Goal: Task Accomplishment & Management: Manage account settings

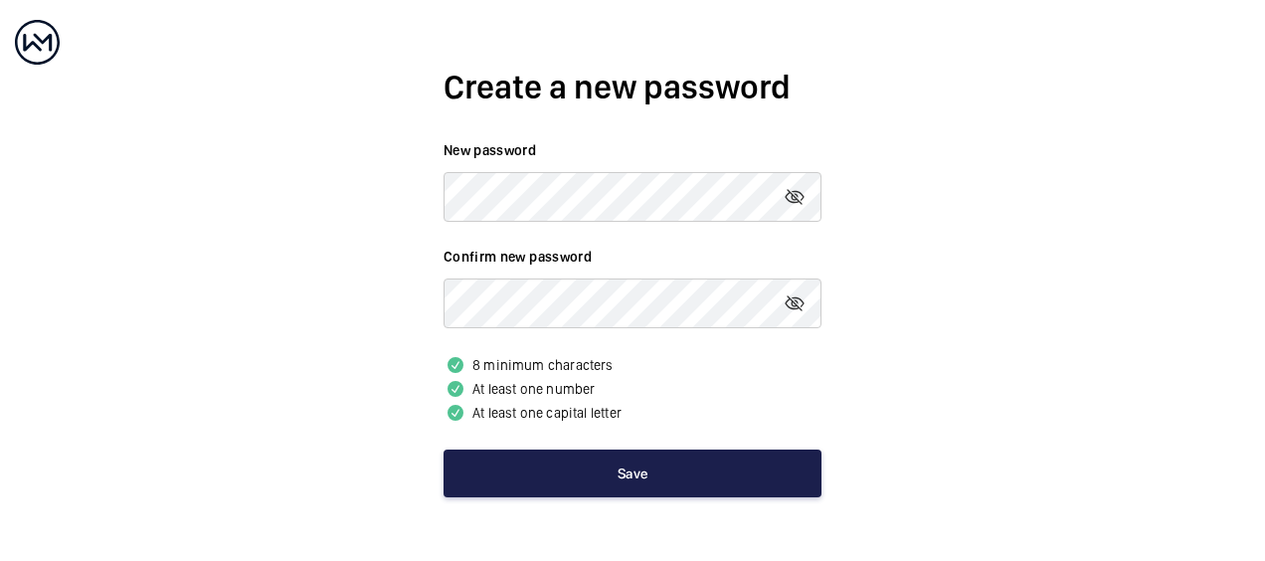
click at [565, 464] on button "Save" at bounding box center [633, 474] width 378 height 48
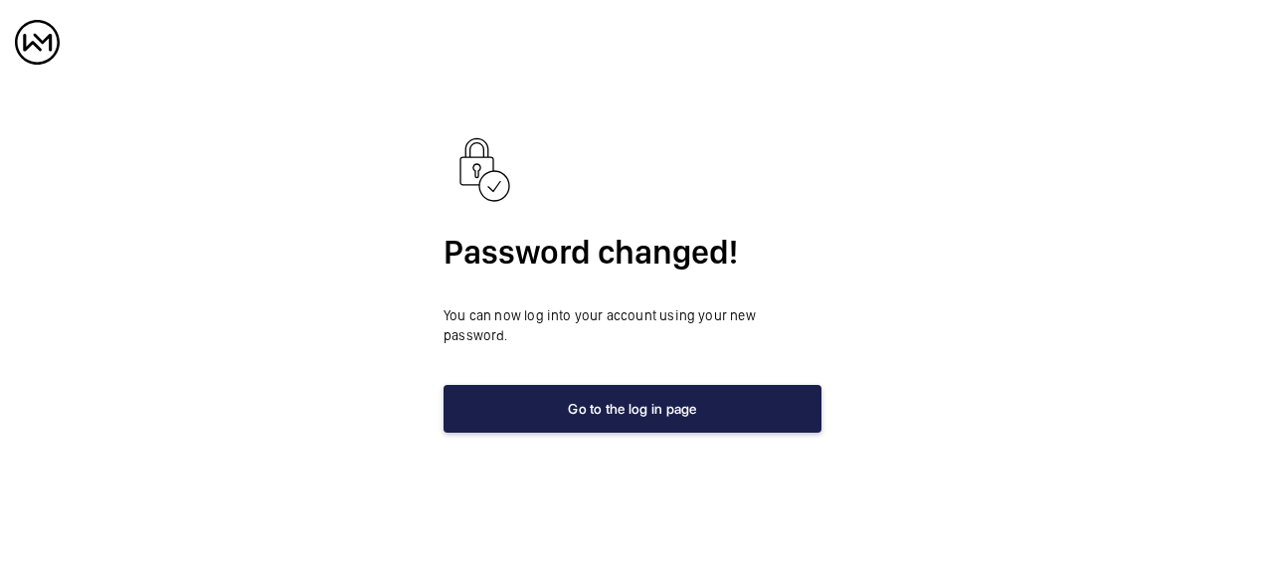
click at [633, 404] on button "Go to the log in page" at bounding box center [633, 409] width 378 height 48
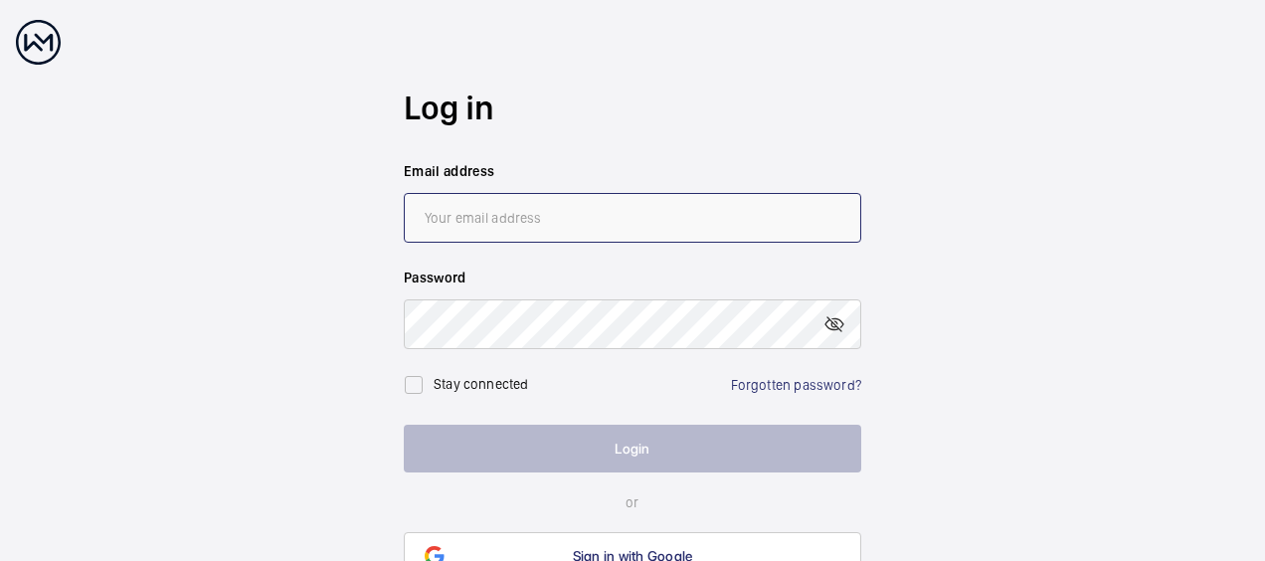
click at [537, 210] on input "email" at bounding box center [633, 218] width 458 height 50
type input "[EMAIL_ADDRESS][PERSON_NAME][DOMAIN_NAME]"
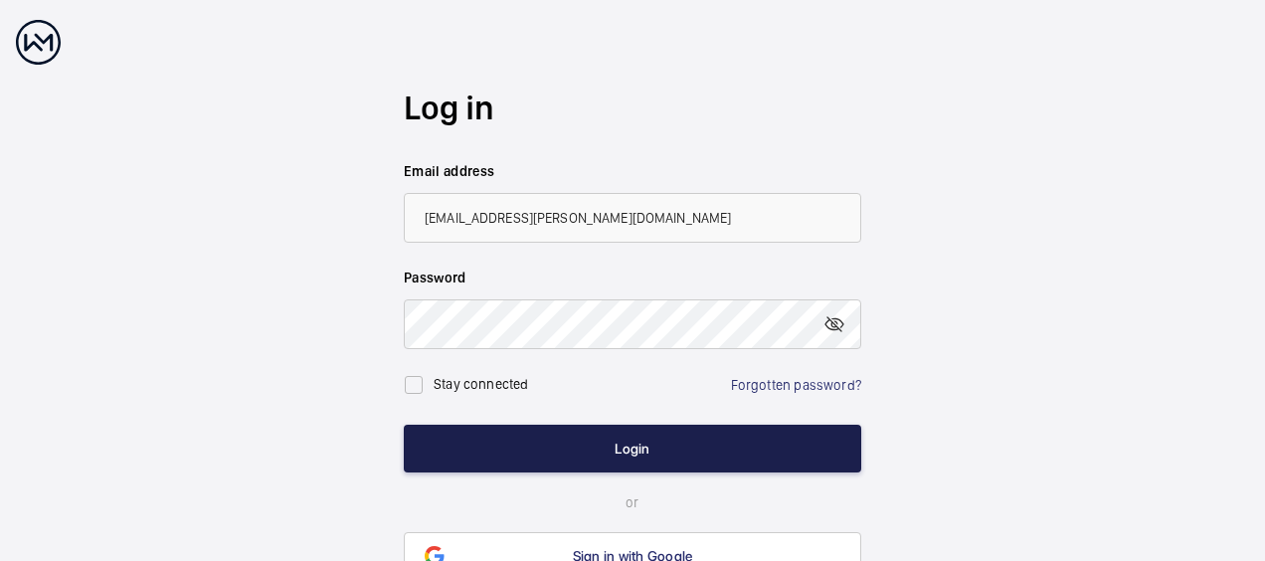
click at [495, 435] on button "Login" at bounding box center [633, 449] width 458 height 48
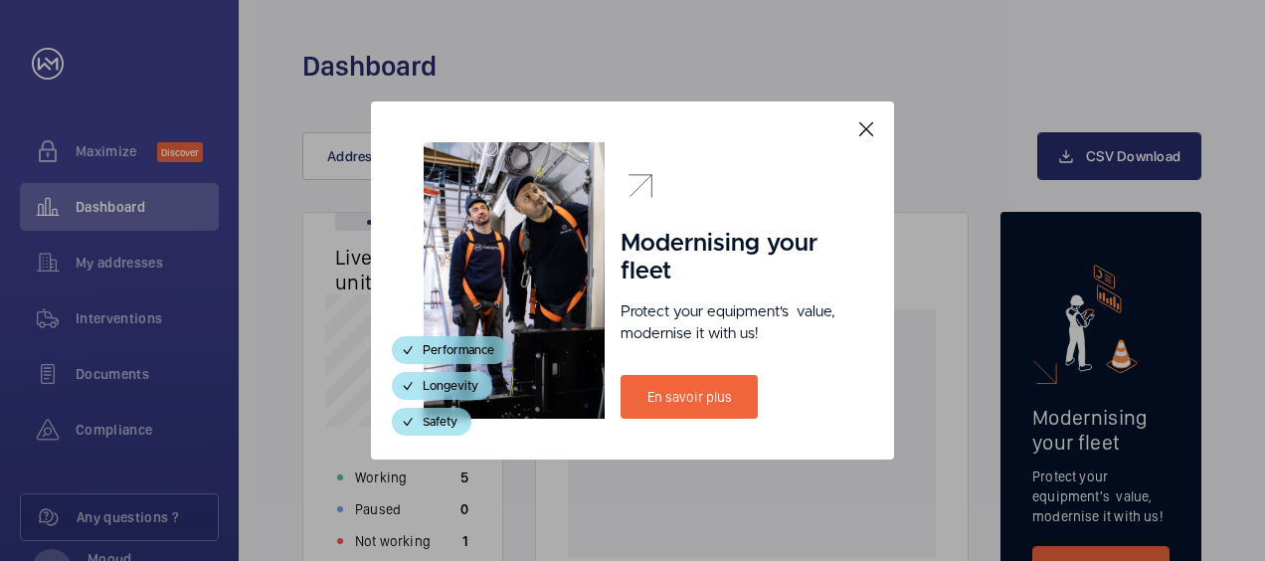
click at [869, 128] on mat-icon at bounding box center [866, 129] width 24 height 24
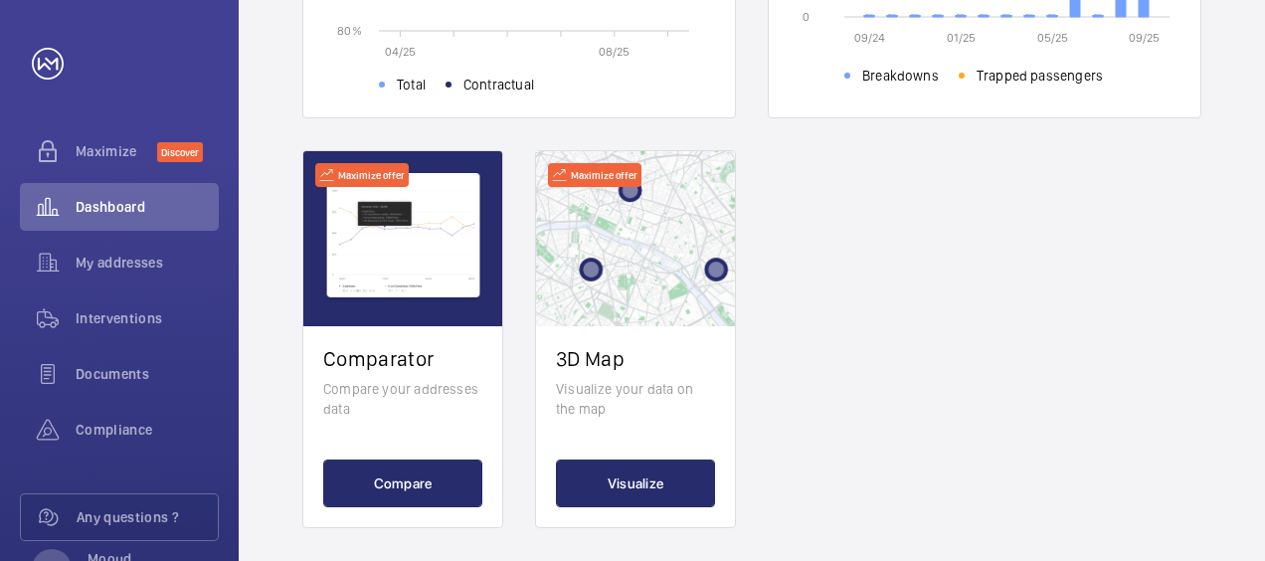
scroll to position [882, 0]
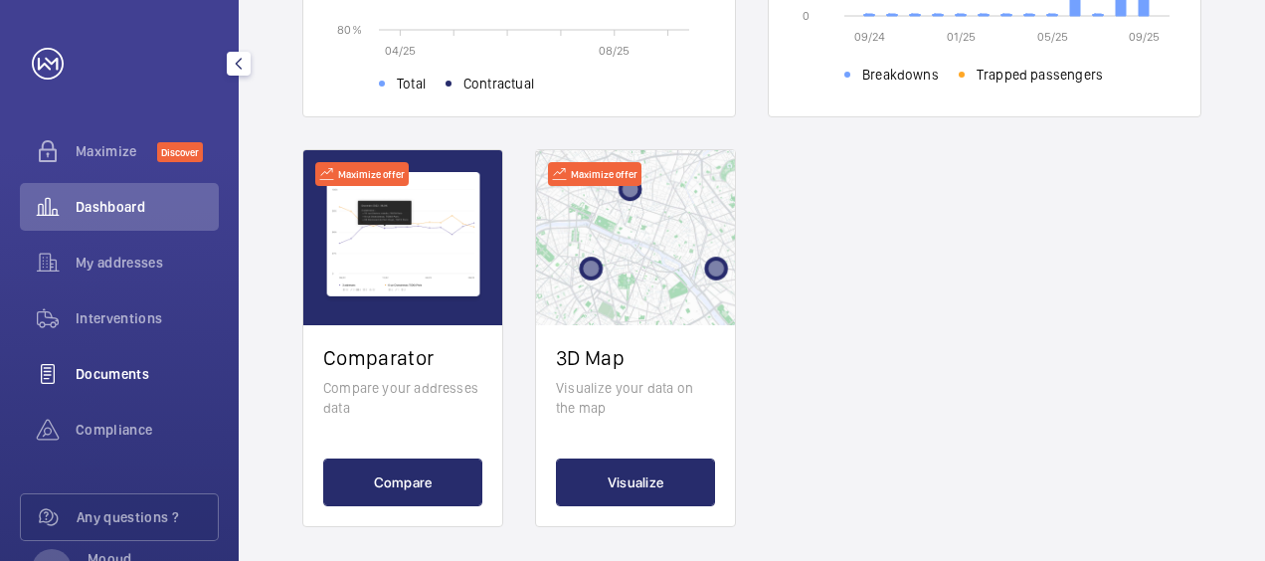
click at [115, 384] on div "Documents" at bounding box center [119, 374] width 199 height 48
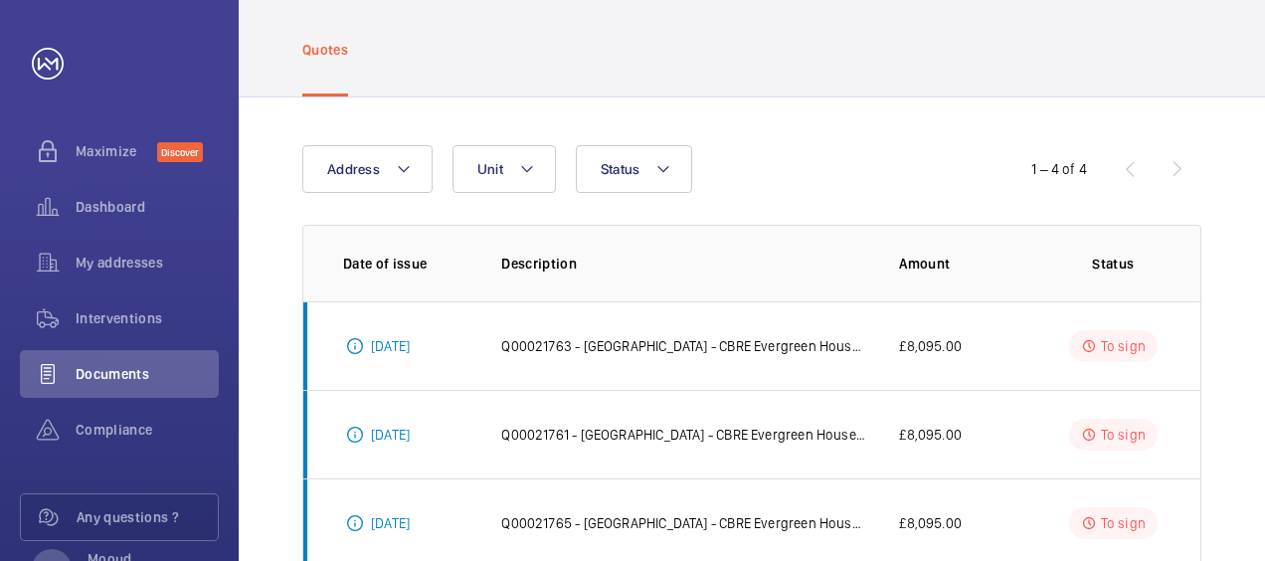
scroll to position [77, 0]
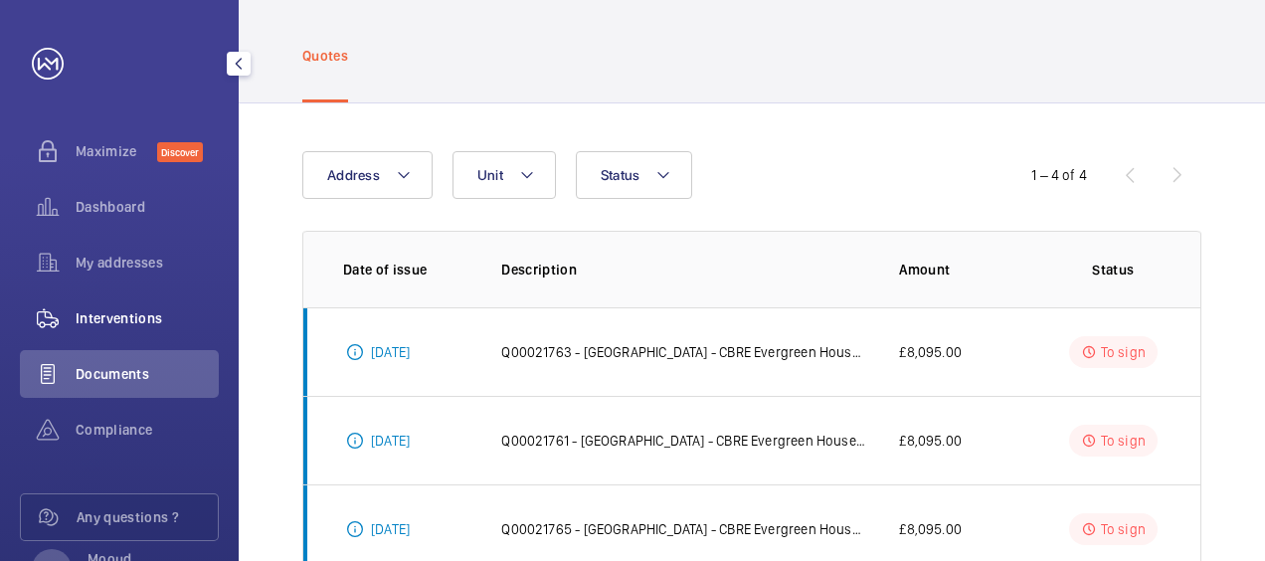
click at [131, 306] on div "Interventions" at bounding box center [119, 318] width 199 height 48
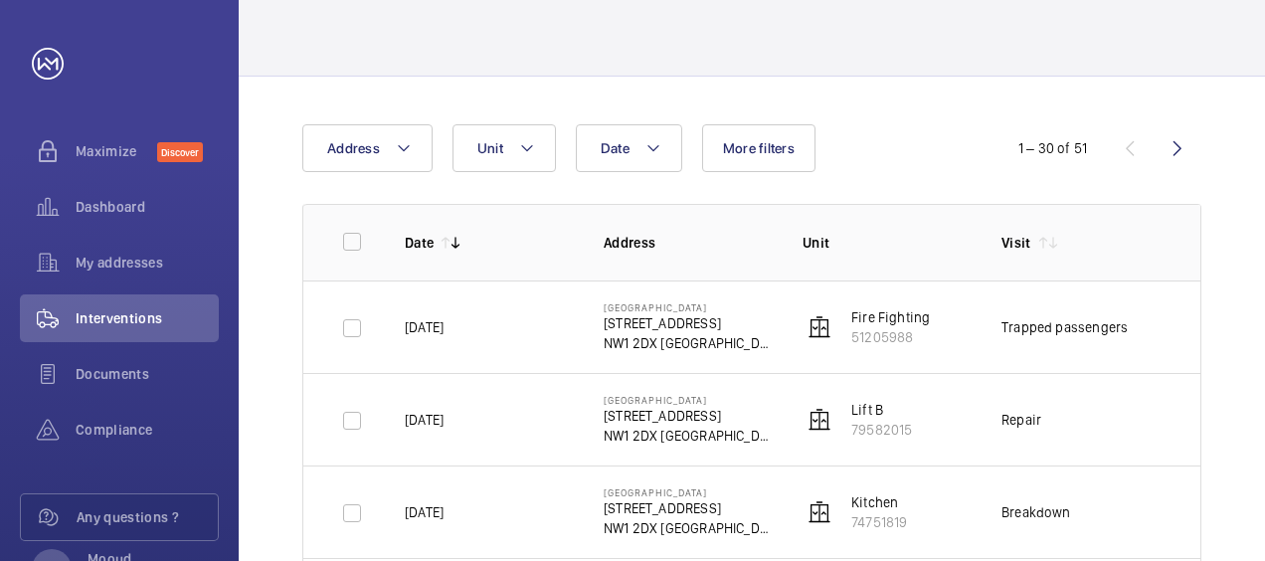
scroll to position [104, 0]
click at [890, 314] on p "Fire Fighting" at bounding box center [890, 316] width 79 height 20
drag, startPoint x: 890, startPoint y: 314, endPoint x: 351, endPoint y: 327, distance: 539.3
click at [351, 327] on input "checkbox" at bounding box center [352, 327] width 40 height 40
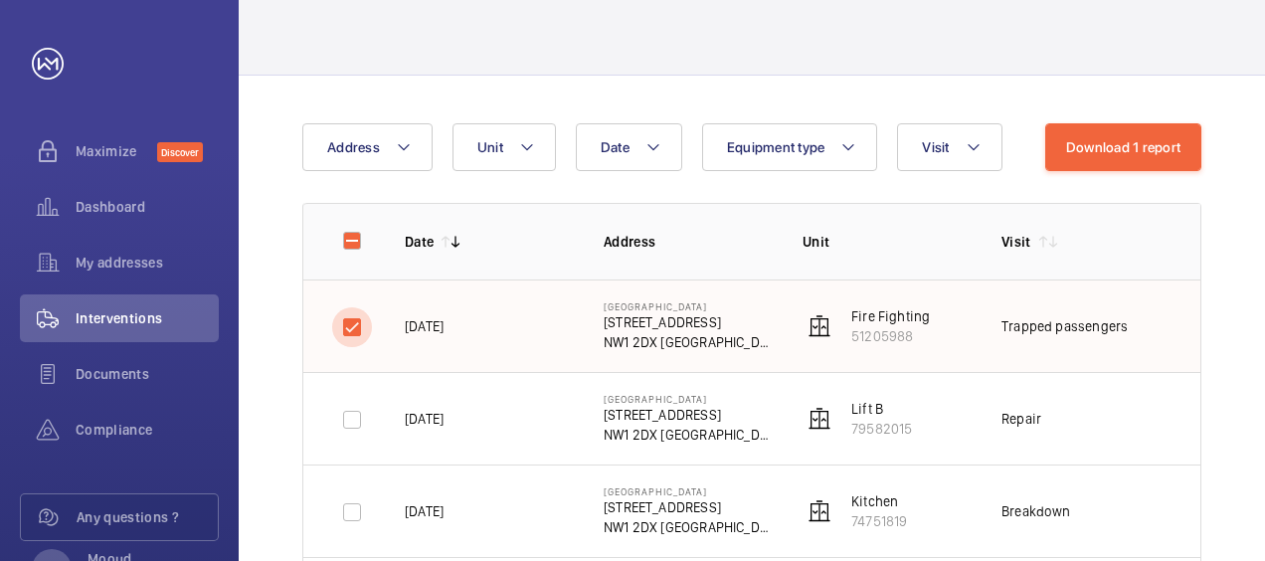
click at [352, 328] on input "checkbox" at bounding box center [352, 327] width 40 height 40
checkbox input "false"
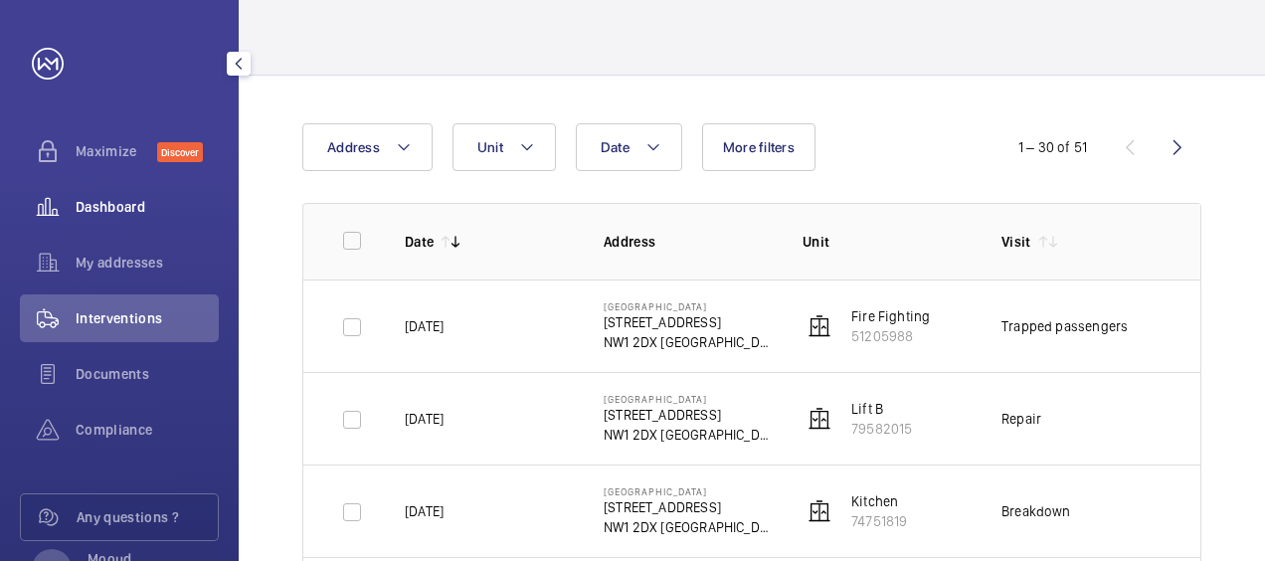
click at [126, 211] on span "Dashboard" at bounding box center [147, 207] width 143 height 20
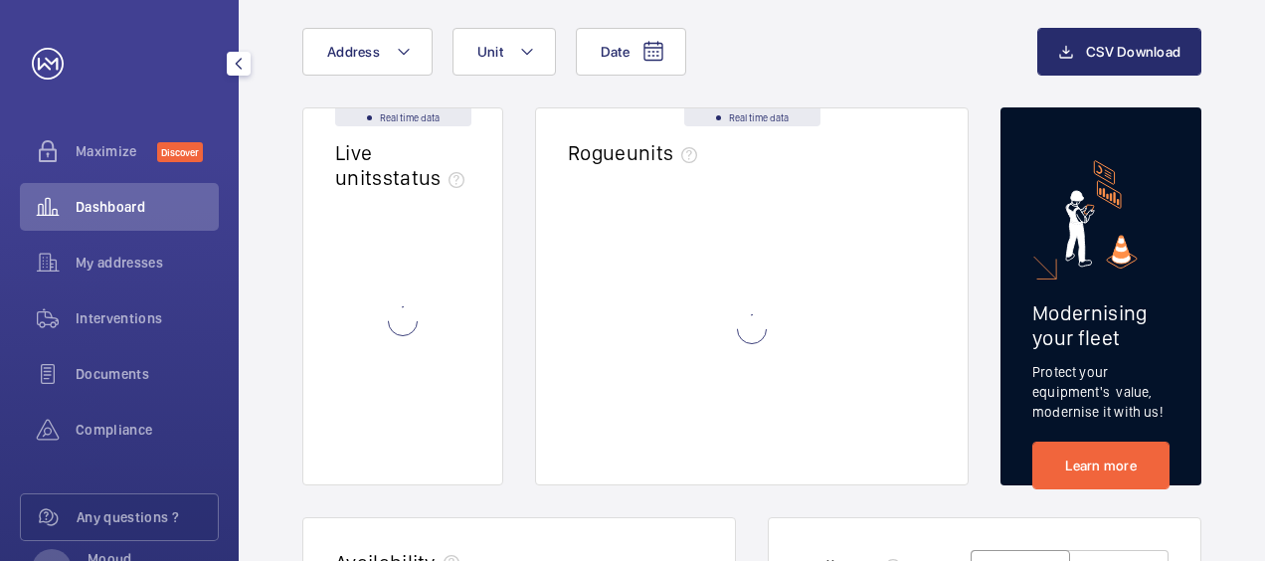
scroll to position [76, 0]
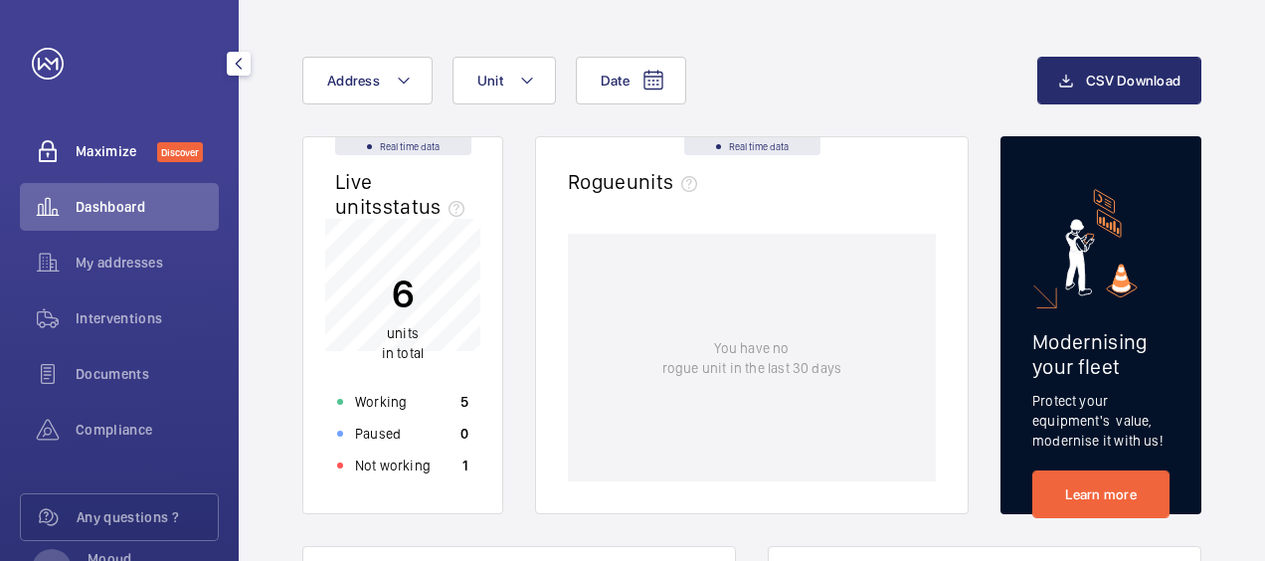
click at [113, 164] on div "Maximize Discover" at bounding box center [119, 151] width 199 height 48
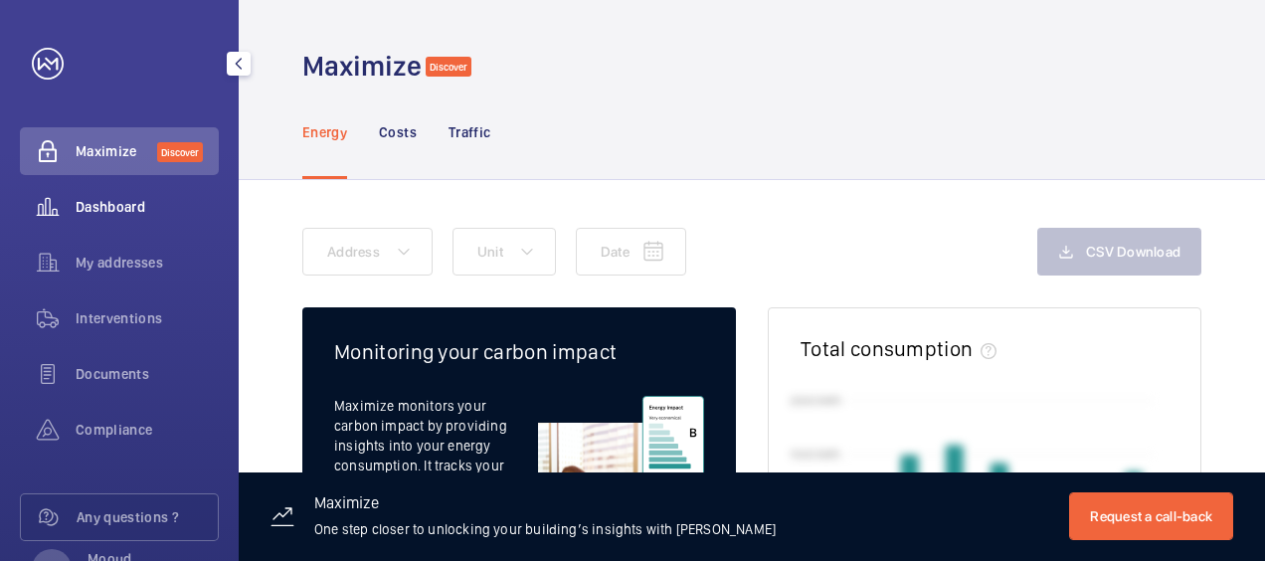
click at [114, 201] on span "Dashboard" at bounding box center [147, 207] width 143 height 20
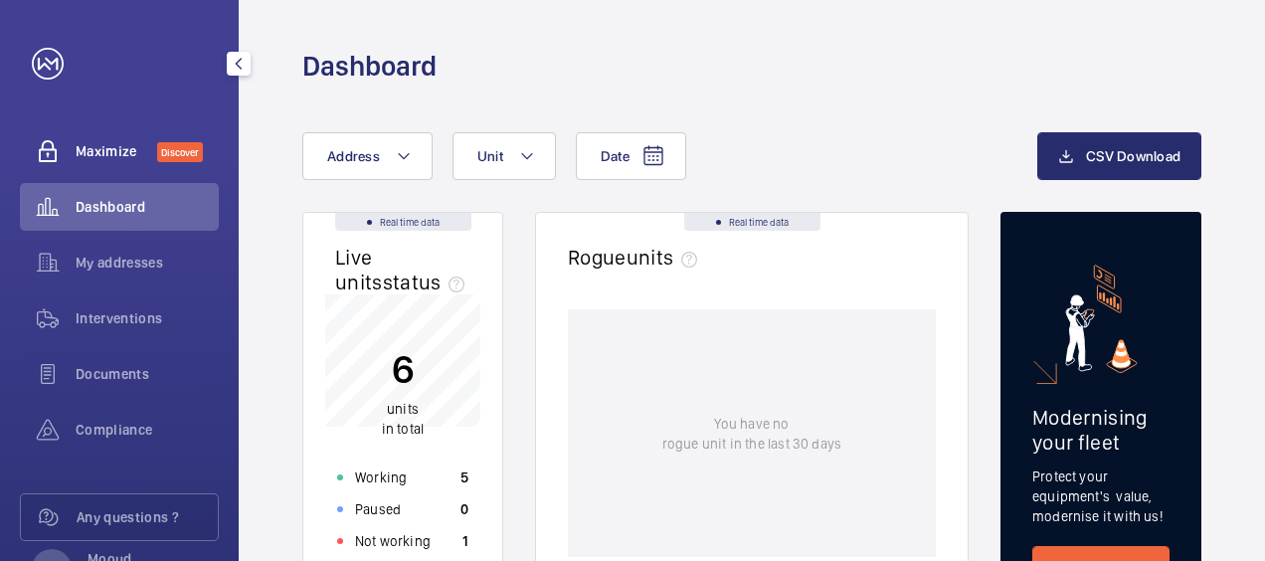
click at [118, 149] on span "Maximize" at bounding box center [117, 151] width 82 height 20
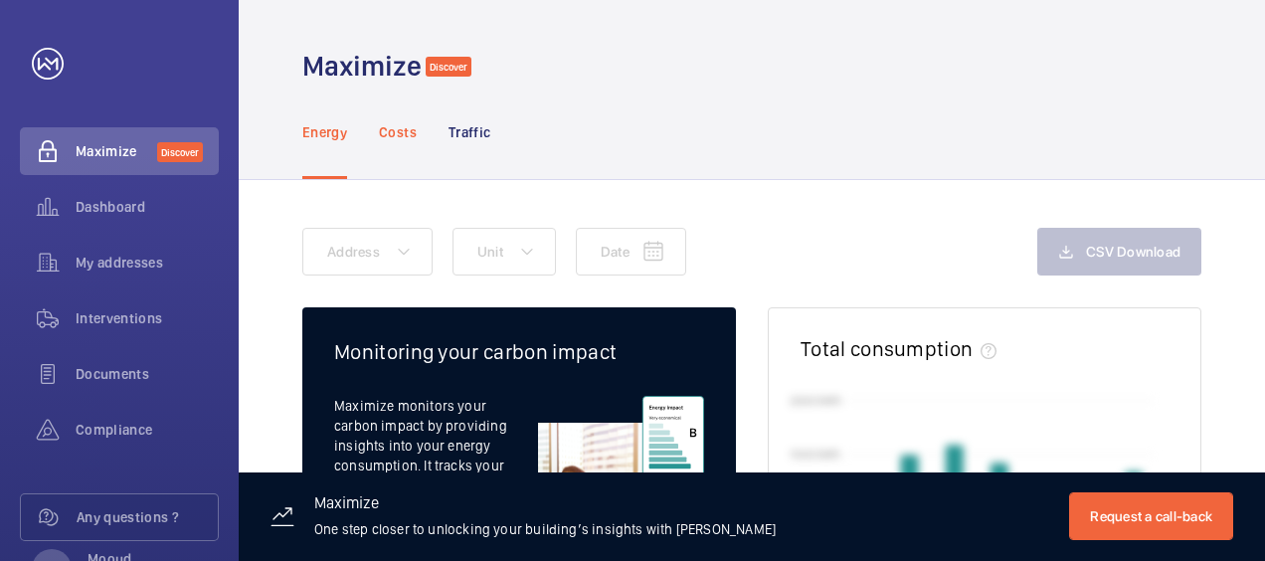
click at [411, 138] on p "Costs" at bounding box center [398, 132] width 38 height 20
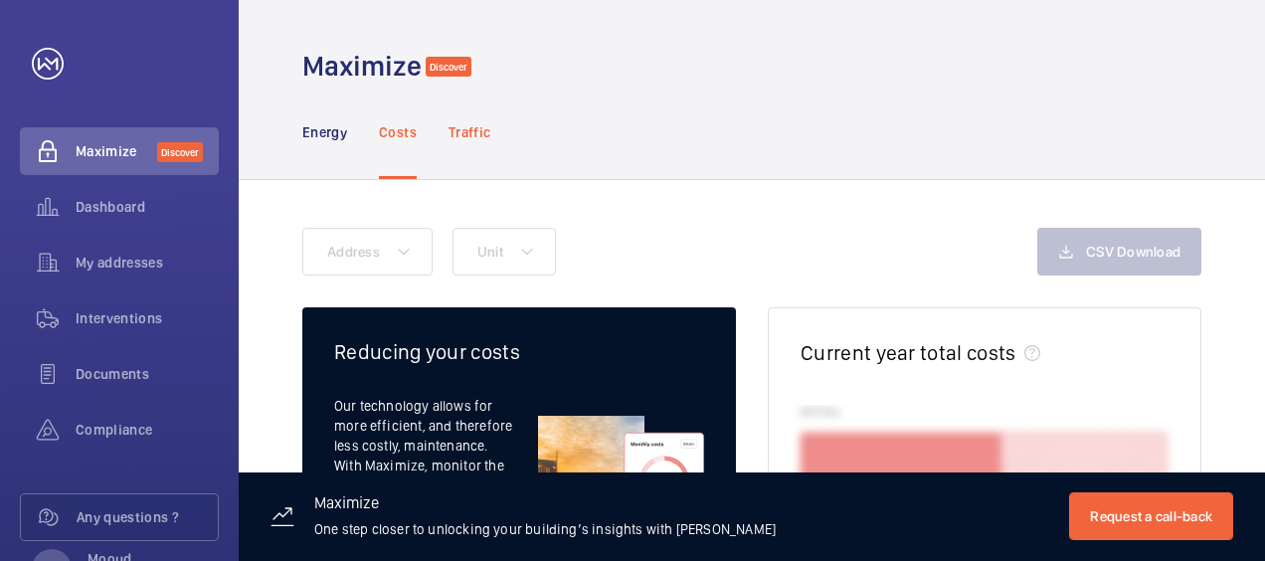
click at [472, 133] on p "Traffic" at bounding box center [470, 132] width 42 height 20
